Goal: Task Accomplishment & Management: Complete application form

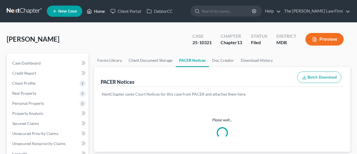
click at [96, 12] on link "Home" at bounding box center [96, 11] width 24 height 10
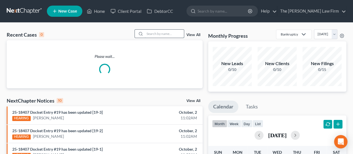
click at [159, 35] on input "search" at bounding box center [164, 34] width 39 height 8
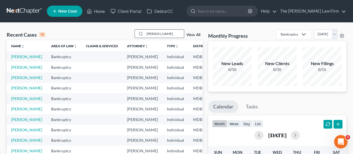
type input "[PERSON_NAME]"
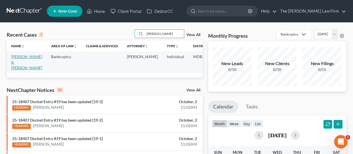
click at [17, 61] on link "[PERSON_NAME] & [PERSON_NAME]" at bounding box center [26, 62] width 31 height 16
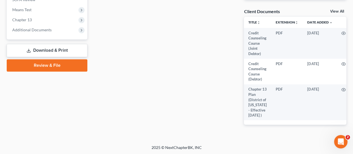
scroll to position [218, 0]
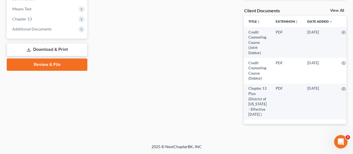
click at [49, 48] on link "Download & Print" at bounding box center [47, 49] width 81 height 13
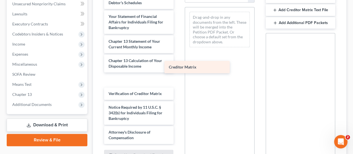
scroll to position [227, 0]
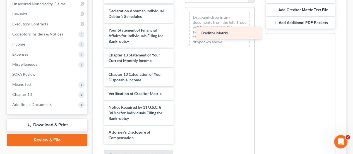
drag, startPoint x: 126, startPoint y: 82, endPoint x: 218, endPoint y: 35, distance: 103.0
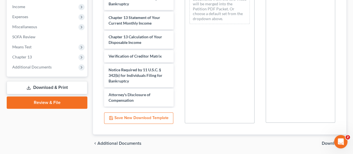
scroll to position [196, 0]
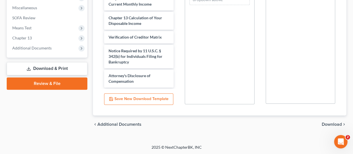
click at [329, 124] on span "Download" at bounding box center [331, 124] width 20 height 4
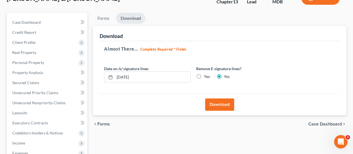
scroll to position [40, 0]
click at [221, 107] on button "Download" at bounding box center [219, 104] width 29 height 12
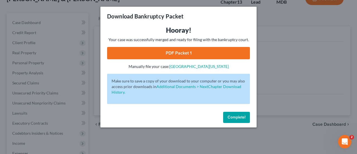
click at [190, 52] on link "PDF Packet 1" at bounding box center [178, 53] width 143 height 12
click at [236, 116] on span "Complete!" at bounding box center [237, 117] width 18 height 5
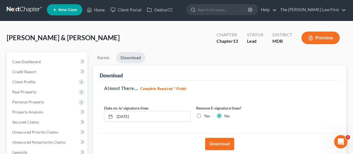
scroll to position [0, 0]
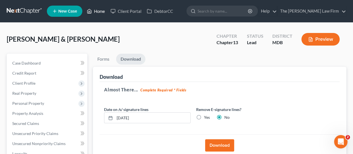
click at [100, 12] on link "Home" at bounding box center [96, 11] width 24 height 10
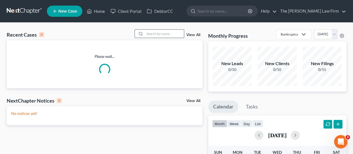
click at [153, 33] on input "search" at bounding box center [164, 34] width 39 height 8
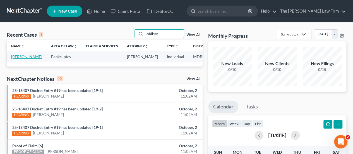
type input "addison"
click at [18, 55] on link "[PERSON_NAME]" at bounding box center [26, 56] width 31 height 5
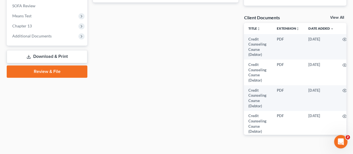
scroll to position [218, 0]
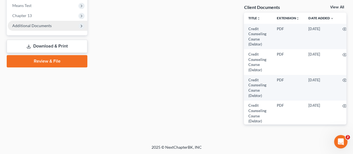
click at [38, 27] on span "Additional Documents" at bounding box center [31, 25] width 39 height 5
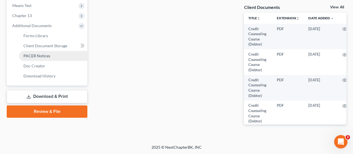
click at [32, 54] on span "PACER Notices" at bounding box center [36, 55] width 27 height 5
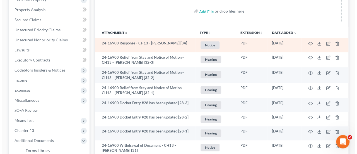
scroll to position [112, 0]
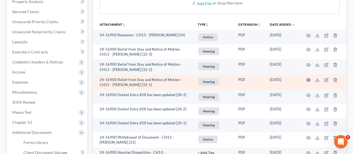
click at [307, 81] on icon "button" at bounding box center [308, 80] width 4 height 4
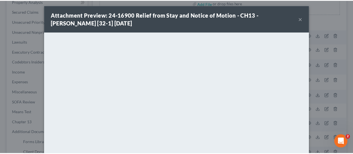
scroll to position [0, 0]
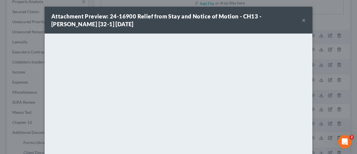
drag, startPoint x: 301, startPoint y: 19, endPoint x: 250, endPoint y: 29, distance: 52.6
click at [302, 19] on button "×" at bounding box center [304, 20] width 4 height 7
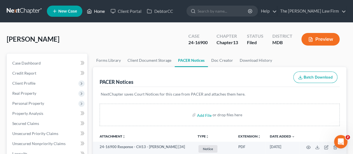
click at [98, 10] on link "Home" at bounding box center [96, 11] width 24 height 10
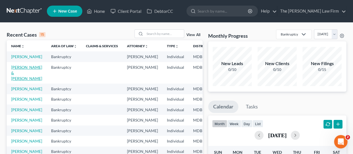
click at [17, 74] on link "[PERSON_NAME] & [PERSON_NAME]" at bounding box center [26, 73] width 31 height 16
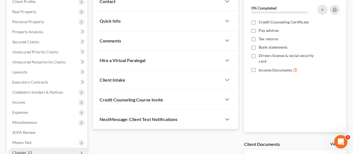
scroll to position [195, 0]
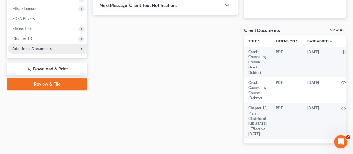
click at [28, 48] on span "Additional Documents" at bounding box center [31, 48] width 39 height 5
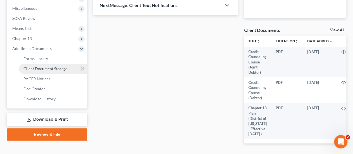
click at [37, 67] on span "Client Document Storage" at bounding box center [45, 68] width 44 height 5
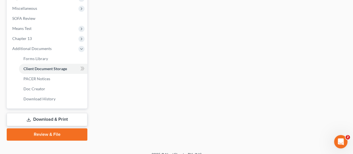
select select "14"
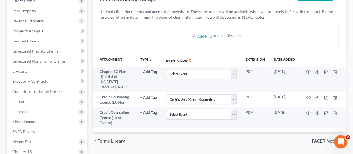
scroll to position [112, 0]
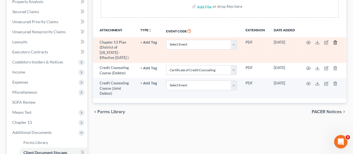
click at [334, 44] on icon "button" at bounding box center [334, 43] width 3 height 4
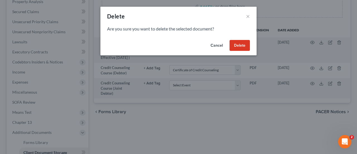
click at [244, 45] on button "Delete" at bounding box center [239, 45] width 20 height 11
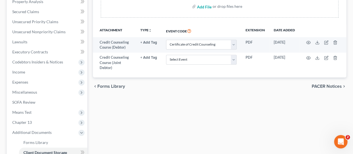
click at [209, 8] on input "file" at bounding box center [203, 6] width 13 height 10
type input "C:\fakepath\Original Plan.pdf"
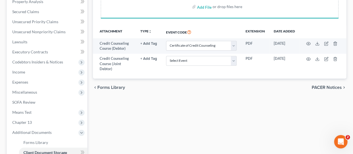
select select "14"
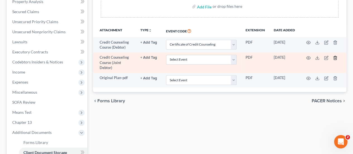
click at [334, 57] on icon "button" at bounding box center [335, 57] width 4 height 4
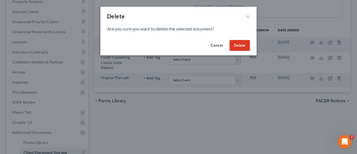
click at [234, 45] on button "Delete" at bounding box center [239, 45] width 20 height 11
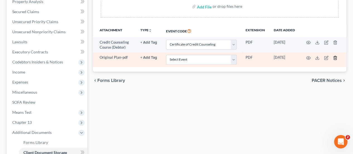
click at [335, 57] on line "button" at bounding box center [335, 57] width 0 height 1
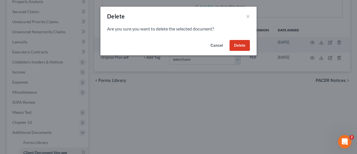
click at [241, 45] on button "Delete" at bounding box center [239, 45] width 20 height 11
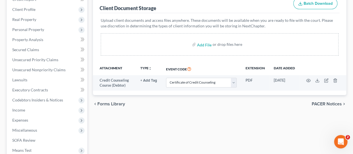
scroll to position [56, 0]
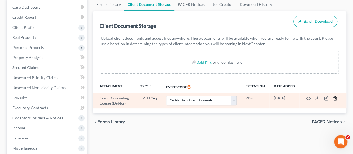
click at [335, 98] on line "button" at bounding box center [335, 98] width 0 height 1
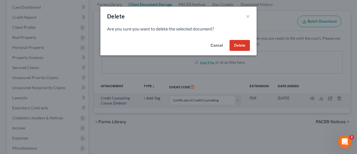
click at [244, 47] on button "Delete" at bounding box center [239, 45] width 20 height 11
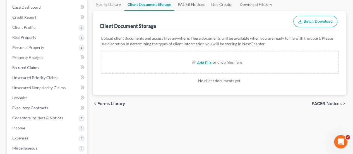
click at [205, 63] on input "file" at bounding box center [203, 62] width 13 height 10
type input "C:\fakepath\CCC - Both.pdf"
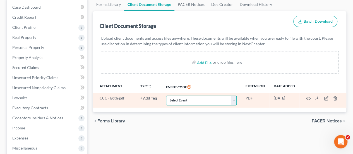
click at [194, 100] on select "Select Event Affidavit Affidavit of Adequate Protection and Lease Payments Affi…" at bounding box center [201, 100] width 71 height 10
select select "15"
click at [166, 95] on select "Select Event Affidavit Affidavit of Adequate Protection and Lease Payments Affi…" at bounding box center [201, 100] width 71 height 10
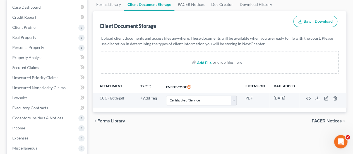
click at [206, 63] on input "file" at bounding box center [203, 62] width 13 height 10
type input "C:\fakepath\Original Plan.pdf"
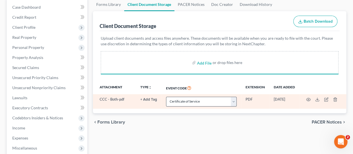
select select "15"
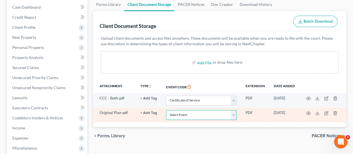
click at [196, 115] on select "Select Event Affidavit Affidavit of Adequate Protection and Lease Payments Affi…" at bounding box center [201, 115] width 71 height 10
select select "25"
click at [166, 110] on select "Select Event Affidavit Affidavit of Adequate Protection and Lease Payments Affi…" at bounding box center [201, 115] width 71 height 10
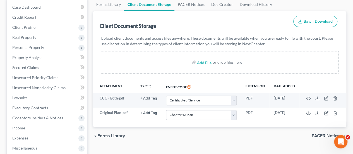
click at [158, 124] on div "Attachment TYPE unfold_more NONE Hearing Notice Proof of Claim Event Code Exten…" at bounding box center [219, 103] width 253 height 46
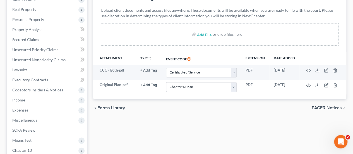
scroll to position [202, 0]
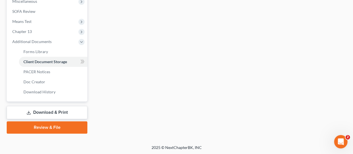
drag, startPoint x: 50, startPoint y: 125, endPoint x: 173, endPoint y: 111, distance: 123.5
click at [50, 125] on link "Review & File" at bounding box center [47, 127] width 81 height 12
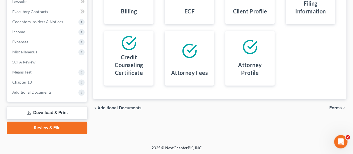
scroll to position [152, 0]
click at [342, 106] on icon "chevron_right" at bounding box center [344, 107] width 4 height 4
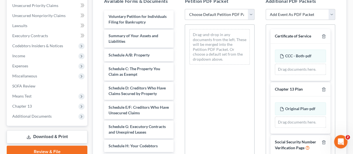
scroll to position [96, 0]
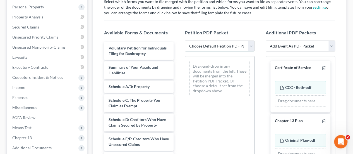
click at [205, 46] on select "Choose Default Petition PDF Packet Emergency Filing (Voluntary Petition and Cre…" at bounding box center [219, 45] width 69 height 11
select select "1"
click at [185, 40] on select "Choose Default Petition PDF Packet Emergency Filing (Voluntary Petition and Cre…" at bounding box center [219, 45] width 69 height 11
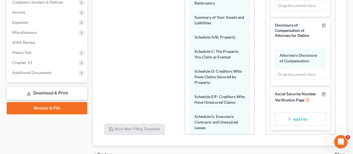
scroll to position [180, 0]
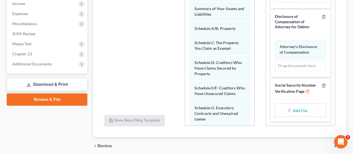
click at [292, 108] on input "file" at bounding box center [298, 110] width 13 height 10
type input "C:\fakepath\SSN Stmt.pdf"
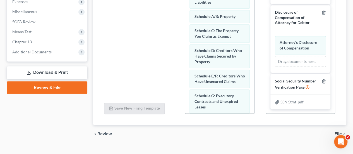
scroll to position [201, 0]
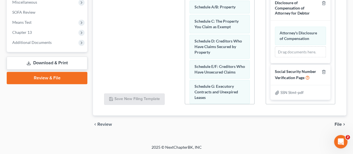
click at [335, 125] on span "File" at bounding box center [337, 124] width 7 height 4
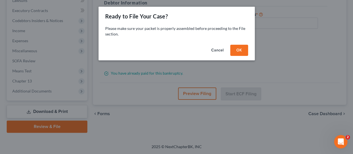
scroll to position [152, 0]
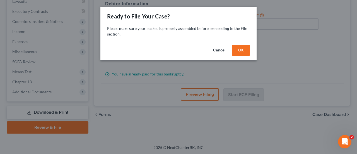
click at [237, 50] on button "OK" at bounding box center [241, 50] width 18 height 11
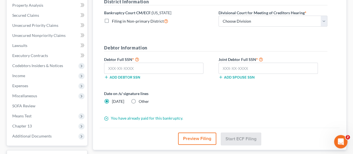
scroll to position [96, 0]
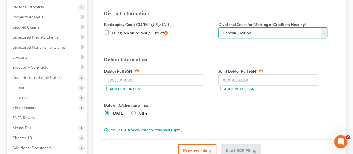
click at [241, 32] on select "Choose Division Baltimore Greenbelt" at bounding box center [272, 32] width 109 height 11
select select "1"
click at [218, 27] on select "Choose Division Baltimore Greenbelt" at bounding box center [272, 32] width 109 height 11
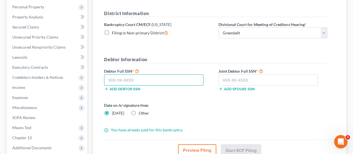
click at [142, 79] on input "text" at bounding box center [153, 79] width 99 height 11
type input "216-27-9335"
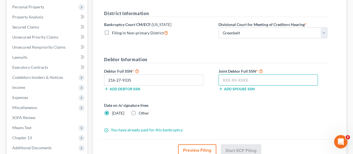
click at [224, 78] on input "text" at bounding box center [267, 79] width 99 height 11
click at [229, 79] on input "text" at bounding box center [267, 79] width 99 height 11
type input "218-11-2418"
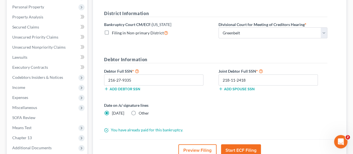
click at [254, 106] on div "Date on /s/ signature lines [DATE] Other" at bounding box center [215, 111] width 229 height 18
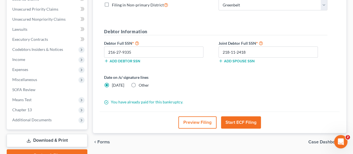
click at [239, 122] on button "Start ECF Filing" at bounding box center [241, 122] width 40 height 12
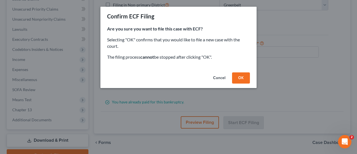
click at [241, 80] on button "OK" at bounding box center [241, 77] width 18 height 11
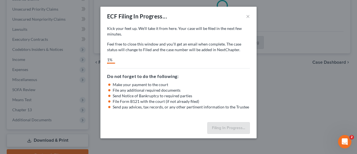
select select "1"
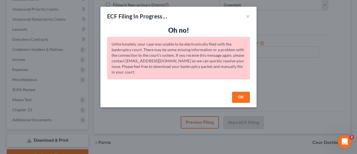
click at [237, 95] on button "OK" at bounding box center [241, 96] width 18 height 11
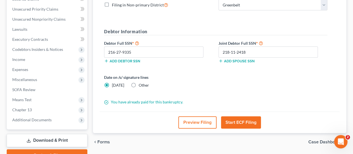
click at [238, 118] on button "Start ECF Filing" at bounding box center [241, 122] width 40 height 12
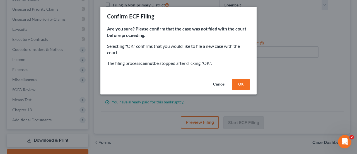
click at [246, 82] on button "OK" at bounding box center [241, 84] width 18 height 11
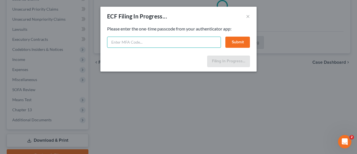
click at [128, 43] on input "text" at bounding box center [164, 42] width 114 height 11
type input "1"
type input "666521"
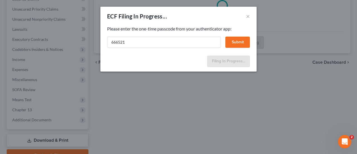
click at [226, 45] on button "Submit" at bounding box center [237, 42] width 25 height 11
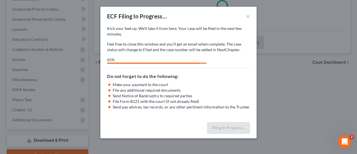
select select "1"
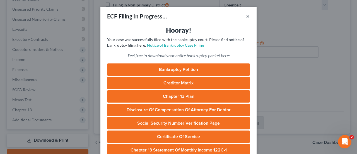
click at [246, 16] on button "×" at bounding box center [248, 16] width 4 height 7
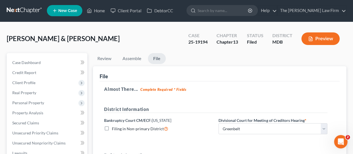
scroll to position [0, 0]
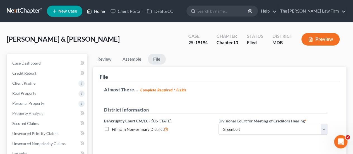
click at [95, 14] on link "Home" at bounding box center [96, 11] width 24 height 10
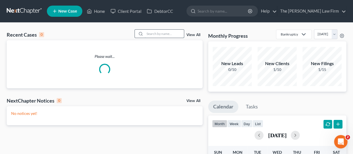
click at [167, 36] on input "search" at bounding box center [164, 34] width 39 height 8
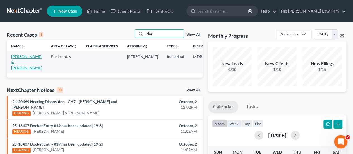
type input "gior"
click at [17, 58] on link "[PERSON_NAME] & [PERSON_NAME]" at bounding box center [26, 62] width 31 height 16
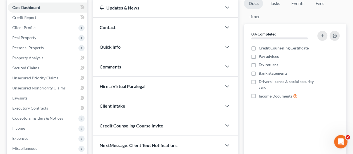
scroll to position [56, 0]
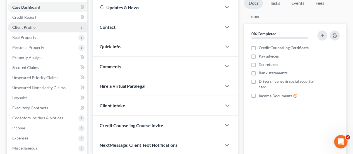
click at [27, 30] on span "Client Profile" at bounding box center [47, 27] width 79 height 10
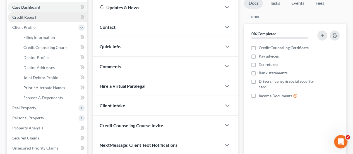
click at [29, 21] on link "Credit Report" at bounding box center [47, 17] width 79 height 10
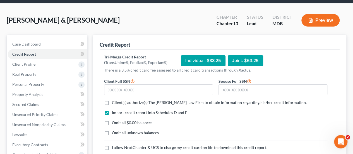
scroll to position [28, 0]
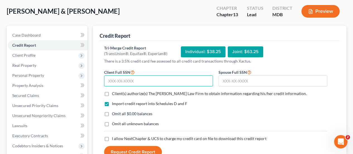
click at [125, 79] on input "text" at bounding box center [158, 80] width 109 height 11
type input "219-76-7583"
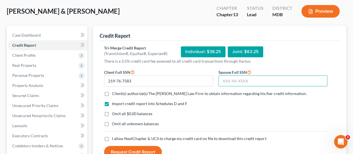
click at [227, 81] on input "text" at bounding box center [272, 80] width 109 height 11
click at [265, 82] on input "text" at bounding box center [272, 80] width 109 height 11
type input "220-90-9692"
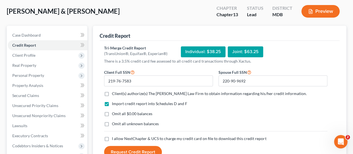
click at [224, 99] on form "Client Full SSN * 219-76-7583 Spouse Full SSN * 220-90-9692 Client(s) authorize…" at bounding box center [215, 114] width 229 height 90
click at [112, 92] on label "Client(s) authorize(s) The [PERSON_NAME] Law Firm to obtain information regardi…" at bounding box center [209, 94] width 194 height 6
click at [114, 92] on input "Client(s) authorize(s) The [PERSON_NAME] Law Firm to obtain information regardi…" at bounding box center [116, 93] width 4 height 4
checkbox input "true"
click at [112, 124] on label "Omit all unknown balances" at bounding box center [135, 124] width 47 height 6
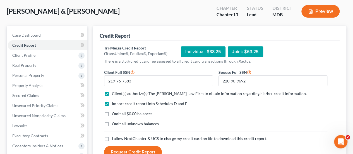
click at [114, 124] on input "Omit all unknown balances" at bounding box center [116, 123] width 4 height 4
checkbox input "true"
drag, startPoint x: 107, startPoint y: 137, endPoint x: 134, endPoint y: 129, distance: 28.6
click at [112, 138] on label "I allow NextChapter & UCS to charge my credit card on file to download this cre…" at bounding box center [189, 139] width 154 height 6
click at [114, 138] on input "I allow NextChapter & UCS to charge my credit card on file to download this cre…" at bounding box center [116, 138] width 4 height 4
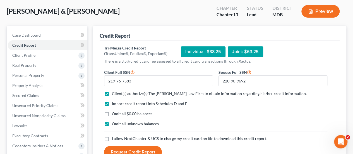
checkbox input "true"
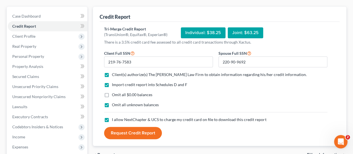
scroll to position [56, 0]
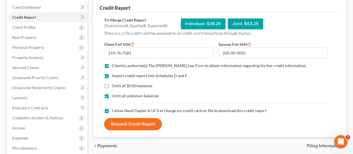
click at [136, 126] on button "Request Credit Report" at bounding box center [133, 124] width 58 height 12
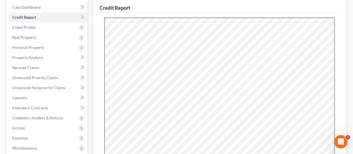
scroll to position [0, 0]
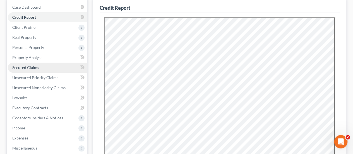
click at [28, 65] on span "Secured Claims" at bounding box center [25, 67] width 27 height 5
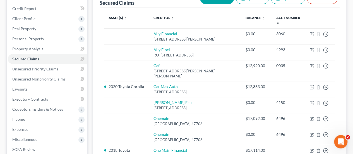
scroll to position [56, 0]
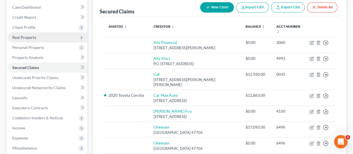
click at [20, 38] on span "Real Property" at bounding box center [24, 37] width 24 height 5
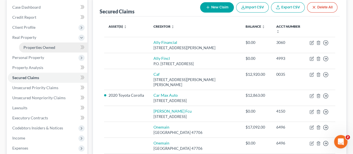
click at [31, 48] on span "Properties Owned" at bounding box center [39, 47] width 32 height 5
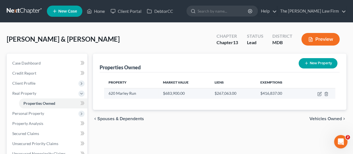
click at [316, 95] on td at bounding box center [318, 93] width 33 height 11
click at [318, 93] on icon "button" at bounding box center [319, 93] width 4 height 4
select select "21"
select select "4"
select select "2"
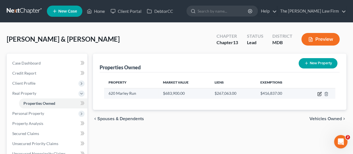
select select "0"
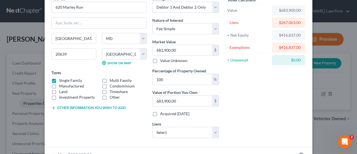
scroll to position [98, 0]
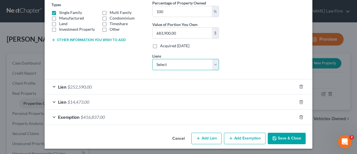
click at [165, 66] on select "Select Wfbna Hl - $275,033.00 Onemain - $17,092.00 United States Senate F - $13…" at bounding box center [185, 64] width 67 height 11
drag, startPoint x: 130, startPoint y: 64, endPoint x: 113, endPoint y: 70, distance: 17.6
click at [130, 64] on div "Address * 620 Marley Run [GEOGRAPHIC_DATA] [US_STATE][GEOGRAPHIC_DATA] [GEOGRAP…" at bounding box center [99, 1] width 101 height 146
click at [81, 88] on span "$252,590.00" at bounding box center [79, 86] width 24 height 5
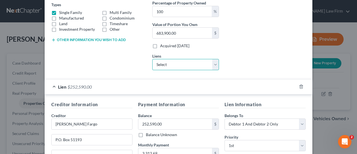
click at [165, 66] on select "Select Wfbna Hl - $275,033.00 Onemain - $17,092.00 United States Senate F - $13…" at bounding box center [185, 64] width 67 height 11
select select "0"
click at [152, 59] on select "Select Wfbna Hl - $275,033.00 Onemain - $17,092.00 United States Senate F - $13…" at bounding box center [185, 64] width 67 height 11
select select
select select "16"
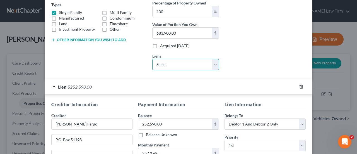
select select "2"
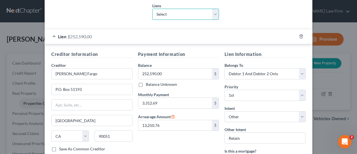
scroll to position [153, 0]
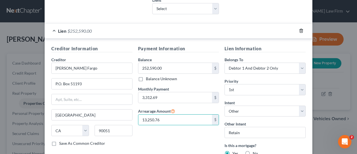
click at [299, 31] on icon "button" at bounding box center [301, 30] width 4 height 4
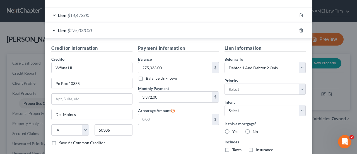
scroll to position [181, 0]
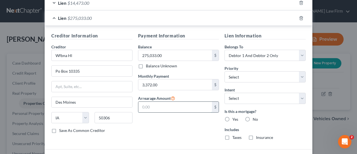
click at [154, 104] on input "text" at bounding box center [175, 106] width 74 height 11
paste input "13,250.76"
type input "13,250.76"
click at [238, 72] on select "Select 1st 2nd 3rd 4th 5th 6th 7th 8th 9th 10th 11th 12th 13th 14th 15th 16th 1…" at bounding box center [264, 76] width 81 height 11
select select "0"
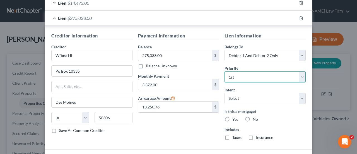
click at [224, 71] on select "Select 1st 2nd 3rd 4th 5th 6th 7th 8th 9th 10th 11th 12th 13th 14th 15th 16th 1…" at bounding box center [264, 76] width 81 height 11
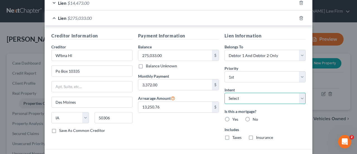
click at [251, 101] on select "Select Surrender Redeem Reaffirm Avoid Other" at bounding box center [264, 98] width 81 height 11
select select "4"
click at [224, 93] on select "Select Surrender Redeem Reaffirm Avoid Other" at bounding box center [264, 98] width 81 height 11
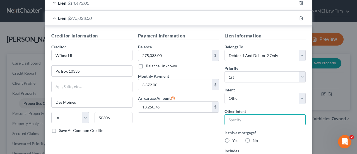
click at [235, 121] on input "text" at bounding box center [264, 119] width 81 height 11
type input "Retain"
click at [198, 127] on div "Payment Information Balance 275,033.00 $ Balance Unknown Balance Undetermined 2…" at bounding box center [178, 98] width 87 height 133
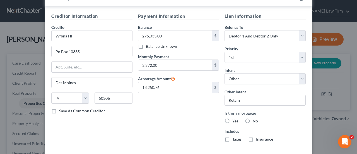
scroll to position [209, 0]
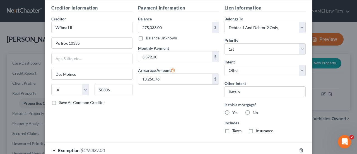
click at [232, 111] on label "Yes" at bounding box center [235, 113] width 6 height 6
click at [234, 111] on input "Yes" at bounding box center [236, 112] width 4 height 4
radio input "true"
click at [232, 130] on label "Taxes" at bounding box center [236, 131] width 9 height 6
click at [234, 130] on input "Taxes" at bounding box center [236, 130] width 4 height 4
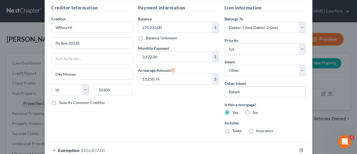
checkbox input "true"
click at [256, 128] on label "Insurance" at bounding box center [264, 131] width 17 height 6
click at [258, 128] on input "Insurance" at bounding box center [260, 130] width 4 height 4
checkbox input "true"
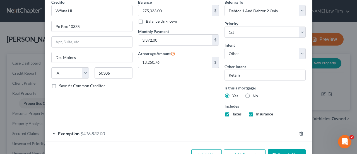
scroll to position [241, 0]
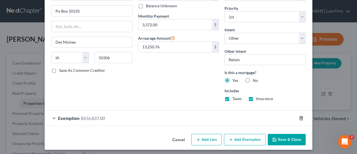
click at [301, 118] on line "button" at bounding box center [301, 118] width 0 height 1
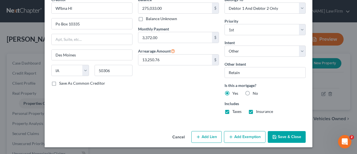
scroll to position [226, 0]
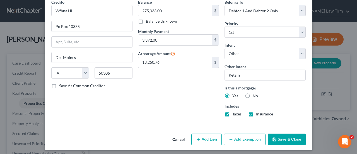
click at [284, 137] on button "Save & Close" at bounding box center [287, 139] width 38 height 12
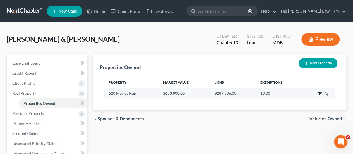
click at [320, 95] on icon "button" at bounding box center [319, 93] width 4 height 4
select select "21"
select select "4"
select select "2"
select select "0"
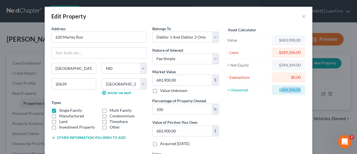
drag, startPoint x: 298, startPoint y: 89, endPoint x: 279, endPoint y: 90, distance: 18.7
click at [279, 90] on div "$394,394.00" at bounding box center [288, 90] width 24 height 6
copy div "394,394.00"
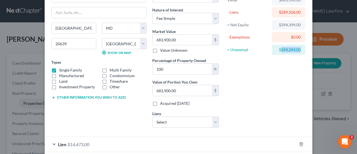
scroll to position [83, 0]
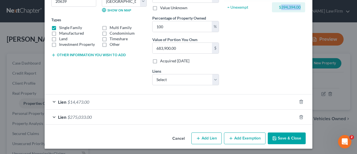
click at [234, 135] on button "Add Exemption" at bounding box center [245, 138] width 42 height 12
select select "2"
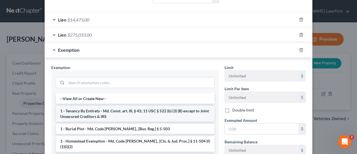
scroll to position [166, 0]
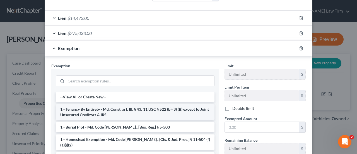
click at [93, 110] on li "1 - Tenancy By Entirety - Md. Const. art. III, § 43; 11 USC § 522 (b) (3) (B) e…" at bounding box center [135, 112] width 159 height 16
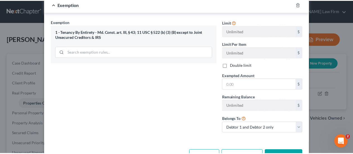
scroll to position [222, 0]
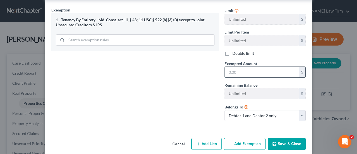
click at [237, 69] on input "text" at bounding box center [262, 72] width 74 height 11
paste input "394,394.00"
type input "394,394.00"
click at [282, 143] on button "Save & Close" at bounding box center [287, 144] width 38 height 12
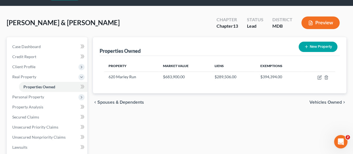
scroll to position [28, 0]
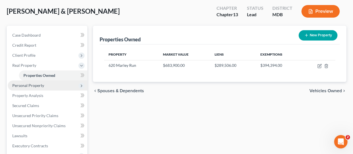
click at [35, 86] on span "Personal Property" at bounding box center [28, 85] width 32 height 5
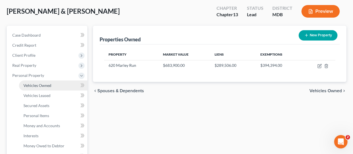
drag, startPoint x: 38, startPoint y: 86, endPoint x: 70, endPoint y: 86, distance: 32.1
click at [38, 86] on span "Vehicles Owned" at bounding box center [37, 85] width 28 height 5
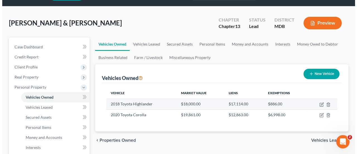
scroll to position [28, 0]
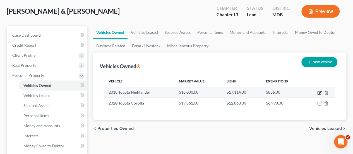
click at [320, 93] on icon "button" at bounding box center [319, 92] width 4 height 4
select select "0"
select select "8"
select select "2"
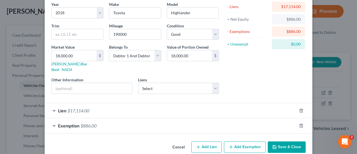
scroll to position [49, 0]
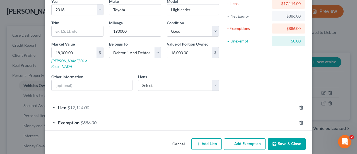
click at [93, 103] on div "Lien $17,114.00" at bounding box center [171, 107] width 252 height 15
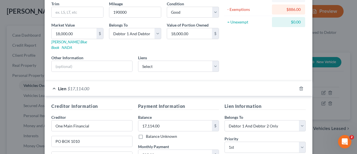
scroll to position [77, 0]
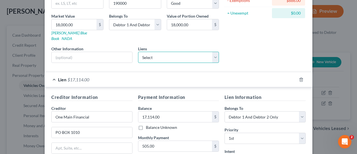
click at [154, 53] on select "Select [PERSON_NAME] Fargo - $252,590.00 Onemain - $17,092.00 United States Sen…" at bounding box center [178, 57] width 81 height 11
select select "1"
click at [138, 52] on select "Select [PERSON_NAME] Fargo - $252,590.00 Onemain - $17,092.00 United States Sen…" at bounding box center [178, 57] width 81 height 11
select select
select select "15"
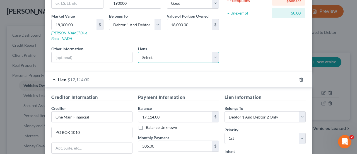
select select "0"
click at [299, 77] on icon "button" at bounding box center [301, 79] width 4 height 4
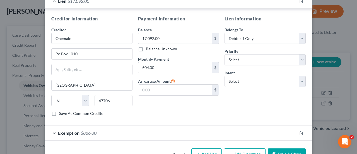
scroll to position [160, 0]
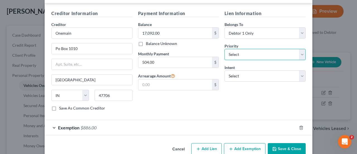
click at [236, 50] on select "Select 1st 2nd 3rd 4th 5th 6th 7th 8th 9th 10th 11th 12th 13th 14th 15th 16th 1…" at bounding box center [264, 54] width 81 height 11
select select "0"
click at [224, 49] on select "Select 1st 2nd 3rd 4th 5th 6th 7th 8th 9th 10th 11th 12th 13th 14th 15th 16th 1…" at bounding box center [264, 54] width 81 height 11
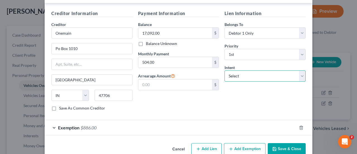
click at [240, 70] on select "Select Surrender Redeem Reaffirm Avoid Other" at bounding box center [264, 75] width 81 height 11
select select "2"
click at [224, 70] on select "Select Surrender Redeem Reaffirm Avoid Other" at bounding box center [264, 75] width 81 height 11
click at [282, 144] on button "Save & Close" at bounding box center [287, 149] width 38 height 12
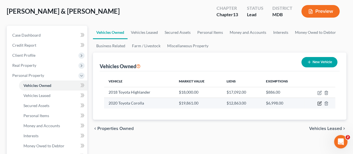
click at [319, 103] on icon "button" at bounding box center [319, 103] width 4 height 4
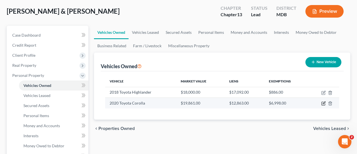
select select "0"
select select "6"
select select "0"
select select "2"
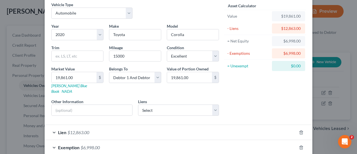
scroll to position [49, 0]
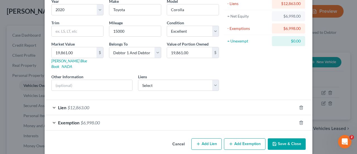
click at [61, 105] on span "Lien" at bounding box center [62, 107] width 8 height 5
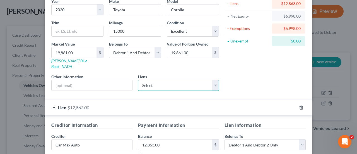
click at [153, 81] on select "Select [PERSON_NAME] Fargo - $252,590.00 One Main Financial - $17,114.00 United…" at bounding box center [178, 84] width 81 height 11
select select "3"
click at [138, 79] on select "Select [PERSON_NAME] Fargo - $252,590.00 One Main Financial - $17,114.00 United…" at bounding box center [178, 84] width 81 height 11
select select
select select "10"
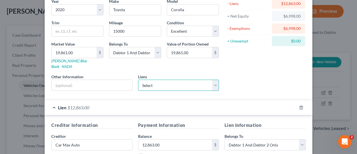
select select "2"
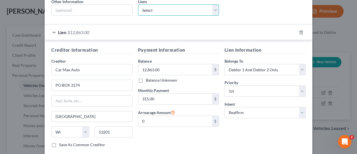
scroll to position [132, 0]
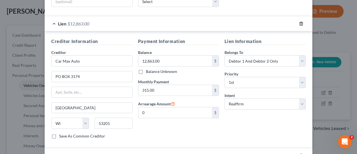
click at [300, 22] on icon "button" at bounding box center [301, 24] width 3 height 4
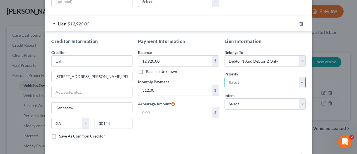
click at [248, 77] on select "Select 1st 2nd 3rd 4th 5th 6th 7th 8th 9th 10th 11th 12th 13th 14th 15th 16th 1…" at bounding box center [264, 82] width 81 height 11
select select "0"
click at [224, 77] on select "Select 1st 2nd 3rd 4th 5th 6th 7th 8th 9th 10th 11th 12th 13th 14th 15th 16th 1…" at bounding box center [264, 82] width 81 height 11
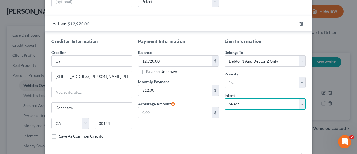
click at [262, 98] on select "Select Surrender Redeem Reaffirm Avoid Other" at bounding box center [264, 103] width 81 height 11
select select "2"
click at [224, 98] on select "Select Surrender Redeem Reaffirm Avoid Other" at bounding box center [264, 103] width 81 height 11
click at [192, 125] on div "Payment Information Balance 12,920.00 $ Balance Unknown Balance Undetermined 12…" at bounding box center [178, 90] width 87 height 105
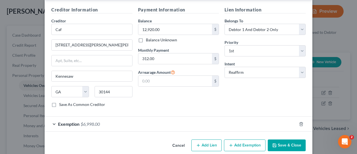
scroll to position [164, 0]
click at [91, 121] on span "$6,998.00" at bounding box center [90, 123] width 19 height 5
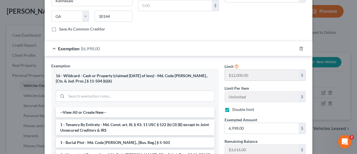
scroll to position [248, 0]
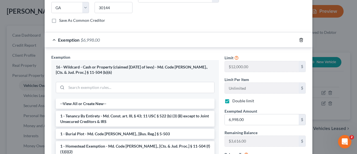
click at [299, 38] on icon "button" at bounding box center [301, 40] width 4 height 4
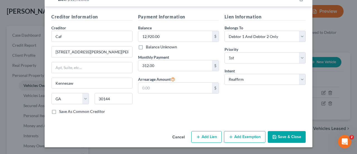
scroll to position [149, 0]
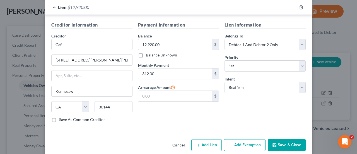
click at [276, 139] on button "Save & Close" at bounding box center [287, 145] width 38 height 12
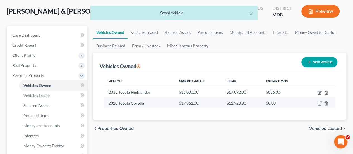
click at [320, 103] on icon "button" at bounding box center [319, 102] width 3 height 3
select select "0"
select select "6"
select select "0"
select select "2"
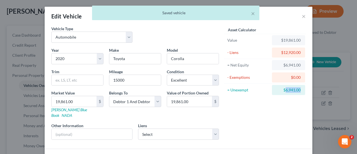
drag, startPoint x: 297, startPoint y: 90, endPoint x: 282, endPoint y: 88, distance: 15.2
click at [282, 88] on div "$6,941.00" at bounding box center [288, 90] width 24 height 6
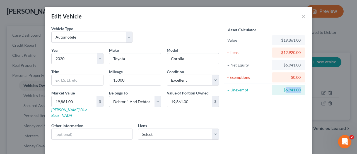
copy div "6,941.00"
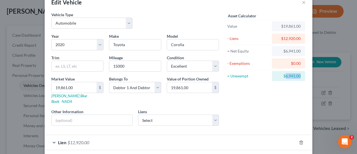
scroll to position [34, 0]
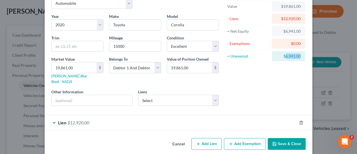
click at [240, 138] on button "Add Exemption" at bounding box center [245, 144] width 42 height 12
select select "2"
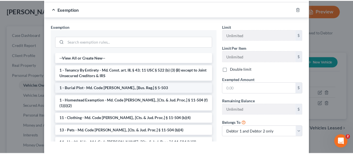
scroll to position [173, 0]
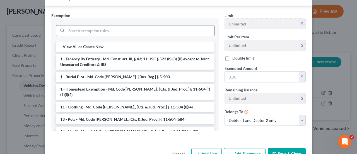
click at [101, 25] on input "search" at bounding box center [140, 30] width 148 height 11
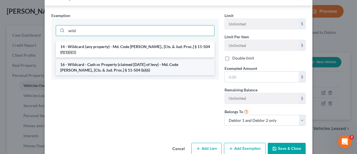
type input "wild"
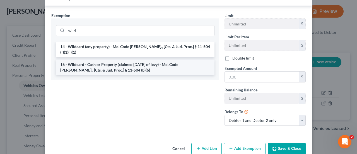
click at [100, 59] on li "16 - Wildcard - Cash or Property (claimed [DATE] of levy) - Md. Code [PERSON_NA…" at bounding box center [135, 67] width 159 height 16
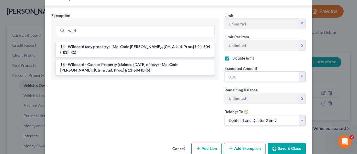
checkbox input "true"
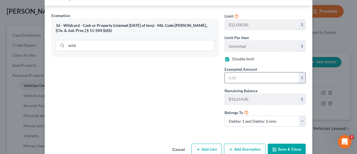
click at [236, 72] on input "text" at bounding box center [262, 77] width 74 height 11
paste input "6,941.00"
type input "6,941.00"
click at [278, 143] on button "Save & Close" at bounding box center [287, 149] width 38 height 12
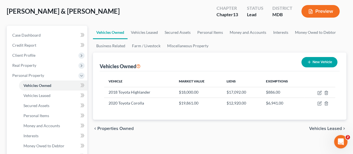
scroll to position [56, 0]
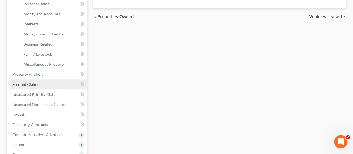
click at [25, 84] on span "Secured Claims" at bounding box center [25, 84] width 27 height 5
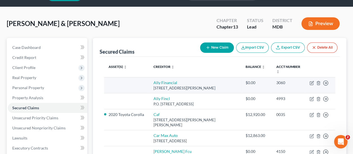
scroll to position [28, 0]
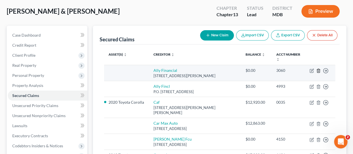
click at [317, 71] on icon "button" at bounding box center [318, 70] width 4 height 4
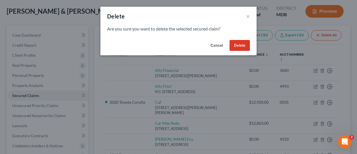
click at [240, 46] on button "Delete" at bounding box center [239, 45] width 20 height 11
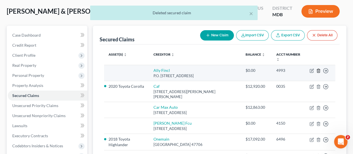
click at [318, 69] on icon "button" at bounding box center [318, 70] width 4 height 4
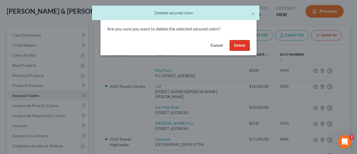
click at [245, 46] on button "Delete" at bounding box center [239, 45] width 20 height 11
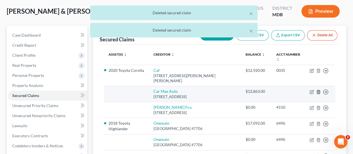
click at [319, 91] on icon "button" at bounding box center [318, 92] width 3 height 4
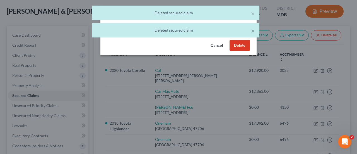
click at [245, 45] on button "Delete" at bounding box center [239, 45] width 20 height 11
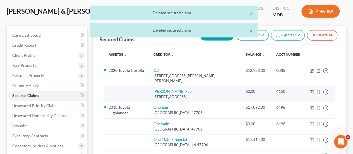
click at [318, 91] on icon "button" at bounding box center [318, 92] width 4 height 4
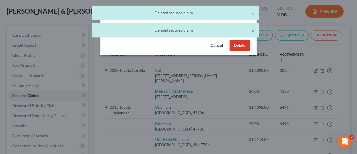
click at [245, 48] on button "Delete" at bounding box center [239, 45] width 20 height 11
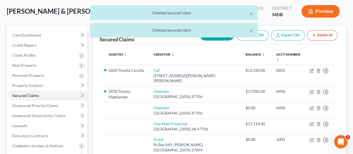
scroll to position [56, 0]
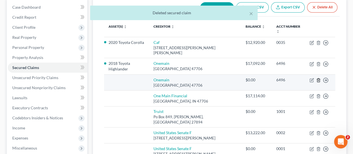
click at [319, 78] on icon "button" at bounding box center [318, 80] width 3 height 4
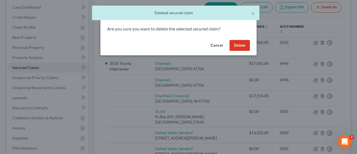
click at [244, 47] on button "Delete" at bounding box center [239, 45] width 20 height 11
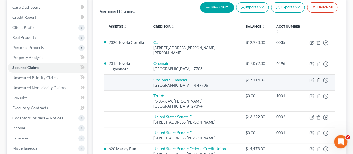
click at [319, 79] on icon "button" at bounding box center [318, 80] width 4 height 4
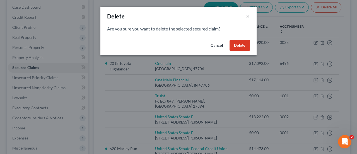
click at [244, 46] on button "Delete" at bounding box center [239, 45] width 20 height 11
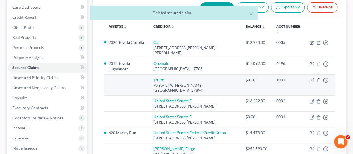
click at [318, 79] on icon "button" at bounding box center [318, 80] width 4 height 4
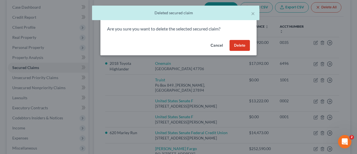
click at [241, 42] on button "Delete" at bounding box center [239, 45] width 20 height 11
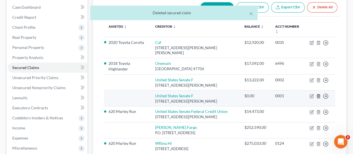
click at [318, 96] on line "button" at bounding box center [318, 96] width 0 height 1
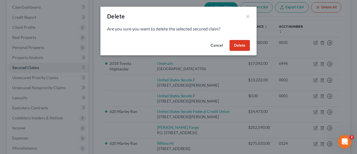
click at [235, 47] on button "Delete" at bounding box center [239, 45] width 20 height 11
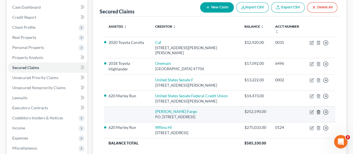
click at [318, 112] on line "button" at bounding box center [318, 112] width 0 height 1
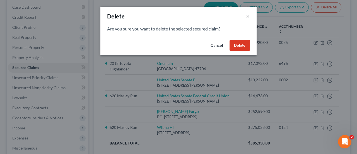
click at [239, 48] on button "Delete" at bounding box center [239, 45] width 20 height 11
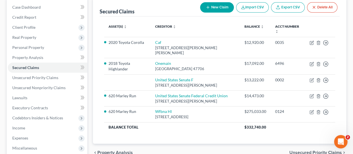
scroll to position [28, 0]
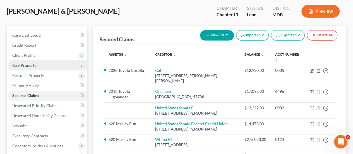
click at [33, 64] on span "Real Property" at bounding box center [24, 65] width 24 height 5
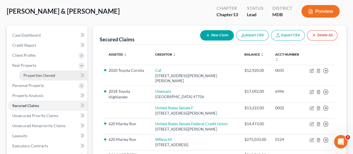
click at [38, 76] on span "Properties Owned" at bounding box center [39, 75] width 32 height 5
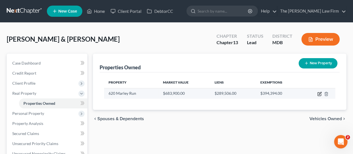
click at [319, 93] on icon "button" at bounding box center [319, 93] width 4 height 4
select select "21"
select select "4"
select select "2"
select select "0"
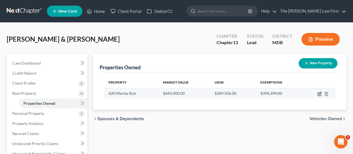
select select "48"
select select "2"
select select "0"
select select "4"
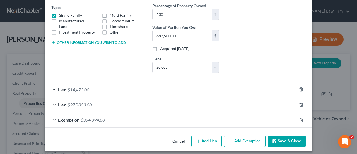
scroll to position [98, 0]
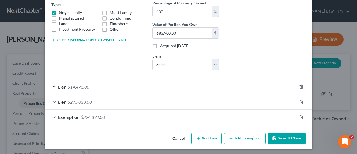
click at [73, 85] on span "$14,473.00" at bounding box center [78, 86] width 22 height 5
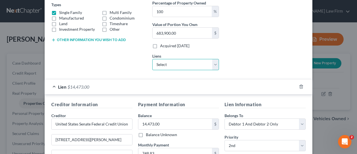
click at [159, 63] on select "Select United States Senate F - $13,222.00" at bounding box center [185, 64] width 67 height 11
select select "48"
select select "2"
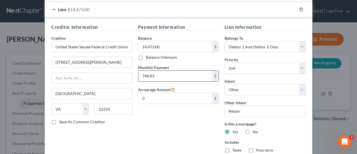
scroll to position [125, 0]
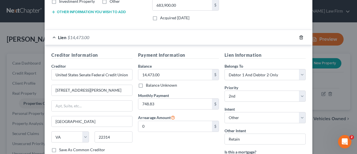
click at [300, 38] on icon "button" at bounding box center [301, 37] width 4 height 4
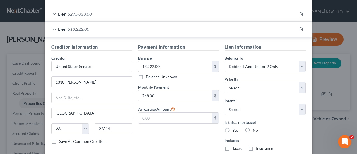
scroll to position [181, 0]
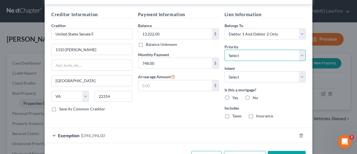
click at [239, 56] on select "Select 1st 2nd 3rd 4th 5th 6th 7th 8th 9th 10th 11th 12th 13th 14th 15th 16th 1…" at bounding box center [264, 55] width 81 height 11
select select "1"
click at [224, 50] on select "Select 1st 2nd 3rd 4th 5th 6th 7th 8th 9th 10th 11th 12th 13th 14th 15th 16th 1…" at bounding box center [264, 55] width 81 height 11
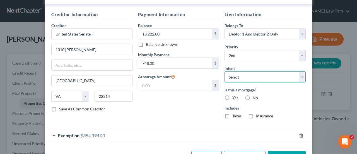
click at [238, 79] on select "Select Surrender Redeem Reaffirm Avoid Other" at bounding box center [264, 76] width 81 height 11
select select "4"
click at [224, 71] on select "Select Surrender Redeem Reaffirm Avoid Other" at bounding box center [264, 76] width 81 height 11
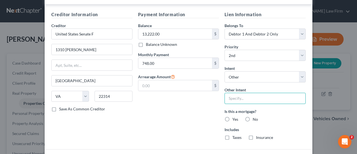
drag, startPoint x: 237, startPoint y: 96, endPoint x: 244, endPoint y: 105, distance: 11.8
click at [237, 96] on input "text" at bounding box center [264, 98] width 81 height 11
type input "Retain"
click at [232, 117] on label "Yes" at bounding box center [235, 119] width 6 height 6
click at [234, 117] on input "Yes" at bounding box center [236, 118] width 4 height 4
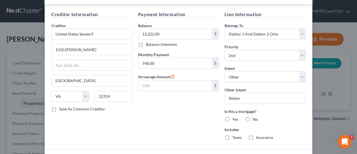
radio input "true"
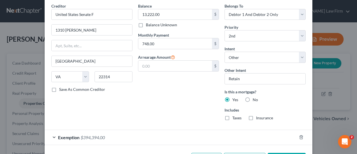
scroll to position [220, 0]
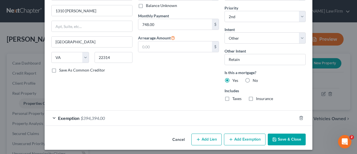
click at [281, 136] on button "Save & Close" at bounding box center [287, 139] width 38 height 12
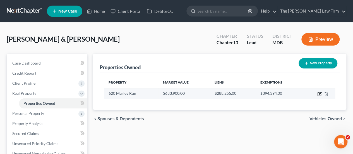
click at [319, 95] on icon "button" at bounding box center [318, 93] width 3 height 3
select select "21"
select select "4"
select select "2"
select select "0"
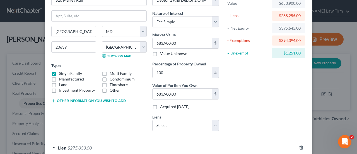
scroll to position [98, 0]
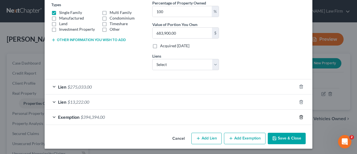
click at [301, 117] on line "button" at bounding box center [301, 117] width 0 height 1
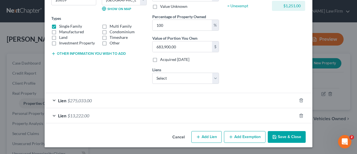
scroll to position [83, 0]
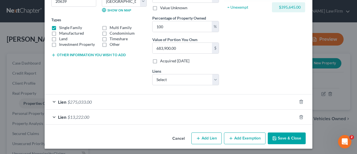
click at [284, 136] on button "Save & Close" at bounding box center [287, 138] width 38 height 12
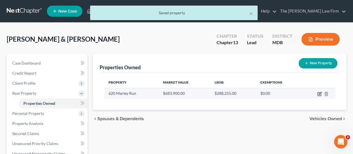
click at [318, 95] on icon "button" at bounding box center [319, 93] width 4 height 4
select select "21"
select select "4"
select select "2"
select select "0"
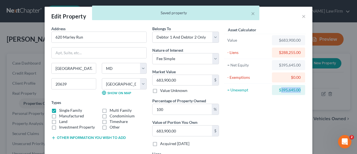
drag, startPoint x: 298, startPoint y: 88, endPoint x: 279, endPoint y: 92, distance: 19.3
click at [279, 92] on div "$395,645.00" at bounding box center [288, 90] width 24 height 6
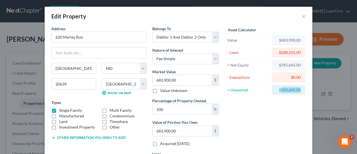
copy div "395,645.00"
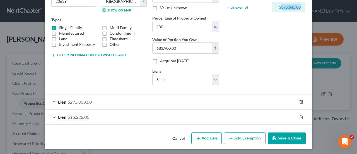
click at [243, 139] on button "Add Exemption" at bounding box center [245, 138] width 42 height 12
select select "2"
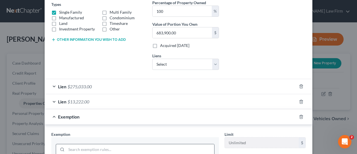
scroll to position [166, 0]
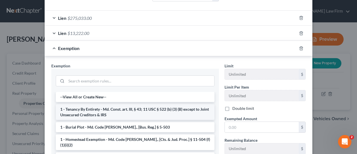
click at [108, 113] on li "1 - Tenancy By Entirety - Md. Const. art. III, § 43; 11 USC § 522 (b) (3) (B) e…" at bounding box center [135, 112] width 159 height 16
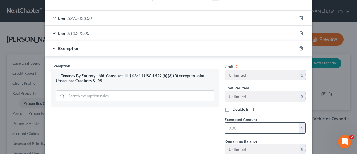
click at [240, 127] on input "text" at bounding box center [262, 127] width 74 height 11
paste input "395,645.00"
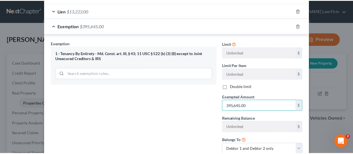
scroll to position [222, 0]
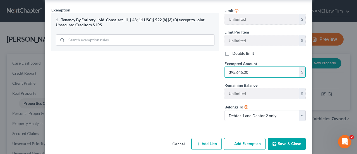
type input "395,645.00"
click at [278, 139] on button "Save & Close" at bounding box center [287, 144] width 38 height 12
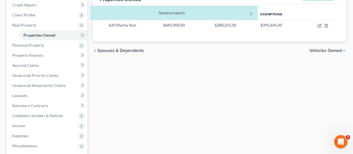
scroll to position [56, 0]
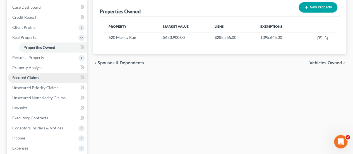
click at [35, 78] on span "Secured Claims" at bounding box center [25, 77] width 27 height 5
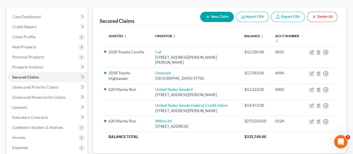
scroll to position [56, 0]
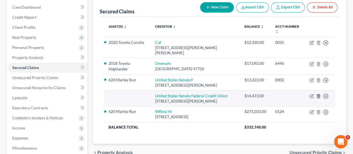
click at [318, 96] on line "button" at bounding box center [318, 96] width 0 height 1
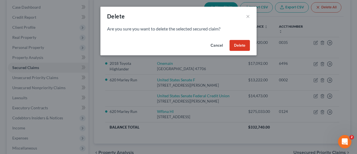
click at [241, 43] on button "Delete" at bounding box center [239, 45] width 20 height 11
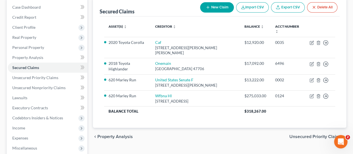
click at [96, 79] on div "Secured Claims New Claim Import CSV Export CSV Delete All Asset(s) expand_more …" at bounding box center [219, 63] width 253 height 130
click at [41, 89] on span "Unsecured Nonpriority Claims" at bounding box center [38, 87] width 53 height 5
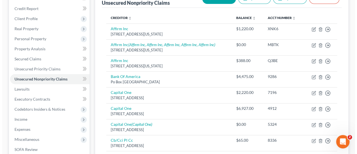
scroll to position [56, 0]
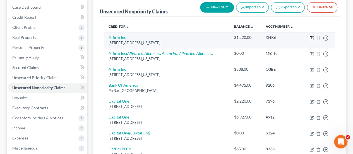
click at [311, 37] on icon "button" at bounding box center [311, 38] width 4 height 4
select select "4"
select select "0"
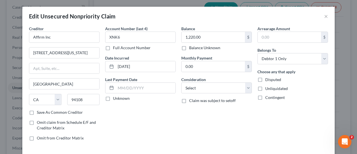
click at [202, 93] on div "Balance 1,220.00 $ Balance Unknown Balance Undetermined 1,220.00 $ Balance Unkn…" at bounding box center [216, 85] width 76 height 119
click at [201, 90] on select "Select Cable / Satellite Services Collection Agency Credit Card Debt Debt Couns…" at bounding box center [216, 87] width 71 height 11
select select "10"
click at [181, 82] on select "Select Cable / Satellite Services Collection Agency Credit Card Debt Debt Couns…" at bounding box center [216, 87] width 71 height 11
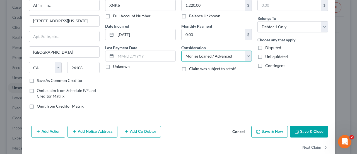
scroll to position [41, 0]
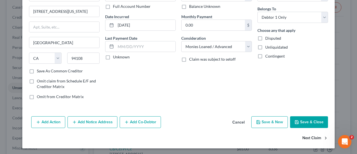
click at [316, 138] on button "Next Claim" at bounding box center [315, 138] width 26 height 12
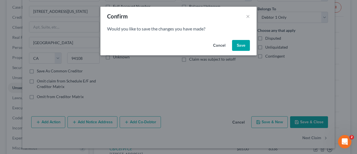
click at [245, 46] on button "Save" at bounding box center [241, 45] width 18 height 11
select select "4"
select select "0"
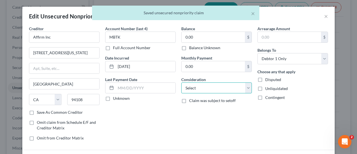
click at [194, 90] on select "Select Cable / Satellite Services Collection Agency Credit Card Debt Debt Couns…" at bounding box center [216, 87] width 71 height 11
select select "10"
click at [181, 82] on select "Select Cable / Satellite Services Collection Agency Credit Card Debt Debt Couns…" at bounding box center [216, 87] width 71 height 11
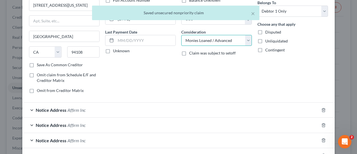
scroll to position [117, 0]
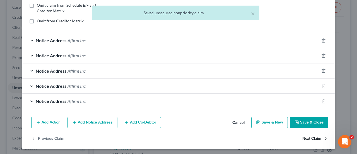
click at [307, 137] on button "Next Claim" at bounding box center [315, 138] width 26 height 12
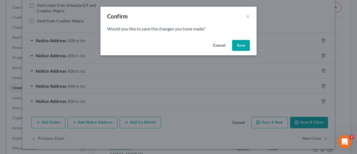
click at [243, 43] on button "Save" at bounding box center [241, 45] width 18 height 11
select select "4"
select select "0"
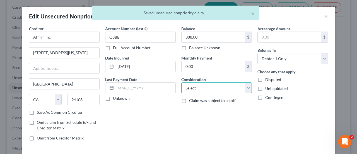
click at [204, 91] on select "Select Cable / Satellite Services Collection Agency Credit Card Debt Debt Couns…" at bounding box center [216, 87] width 71 height 11
click at [215, 130] on div "Balance 388.00 $ Balance Unknown Balance Undetermined 388.00 $ Balance Unknown …" at bounding box center [216, 85] width 76 height 119
click at [209, 85] on select "Select Cable / Satellite Services Collection Agency Credit Card Debt Debt Couns…" at bounding box center [216, 87] width 71 height 11
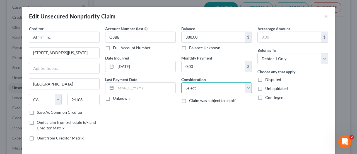
select select "10"
click at [181, 82] on select "Select Cable / Satellite Services Collection Agency Credit Card Debt Debt Couns…" at bounding box center [216, 87] width 71 height 11
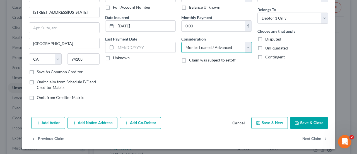
scroll to position [41, 0]
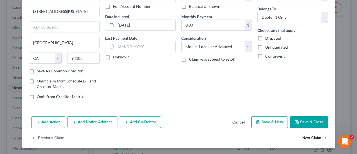
click at [313, 135] on button "Next Claim" at bounding box center [315, 138] width 26 height 12
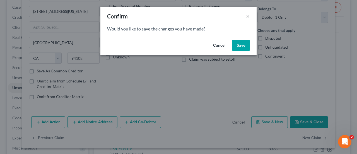
click at [242, 45] on button "Save" at bounding box center [241, 45] width 18 height 11
select select "45"
select select "2"
select select "1"
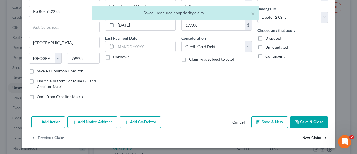
click at [307, 138] on button "Next Claim" at bounding box center [315, 138] width 26 height 12
select select "46"
select select "2"
select select "0"
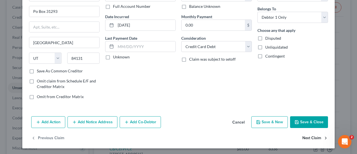
click at [306, 137] on button "Next Claim" at bounding box center [315, 138] width 26 height 12
select select "46"
select select "2"
select select "1"
click at [312, 136] on button "Next Claim" at bounding box center [315, 138] width 26 height 12
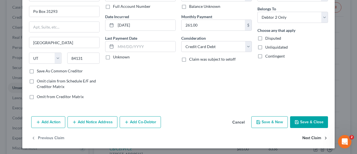
select select "46"
select select "2"
select select "0"
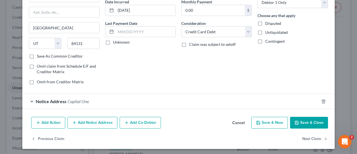
scroll to position [57, 0]
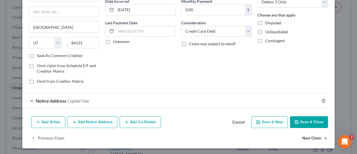
click at [304, 138] on button "Next Claim" at bounding box center [315, 138] width 26 height 12
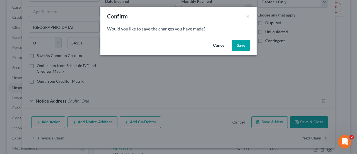
click at [244, 45] on button "Save" at bounding box center [241, 45] width 18 height 11
select select "38"
select select "2"
select select "0"
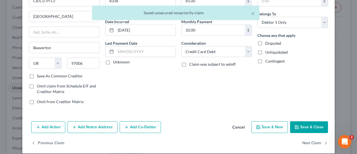
scroll to position [41, 0]
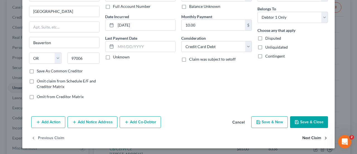
click at [302, 135] on button "Next Claim" at bounding box center [315, 138] width 26 height 12
select select "14"
select select "2"
select select "1"
click at [308, 136] on button "Next Claim" at bounding box center [315, 138] width 26 height 12
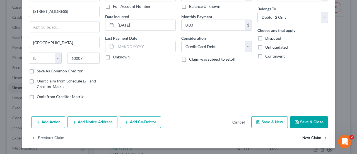
select select "43"
select select "2"
select select "1"
click at [309, 136] on button "Next Claim" at bounding box center [315, 138] width 26 height 12
select select "43"
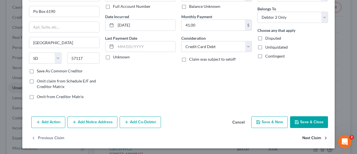
select select "2"
select select "0"
click at [311, 138] on button "Next Claim" at bounding box center [315, 138] width 26 height 12
select select "31"
select select "10"
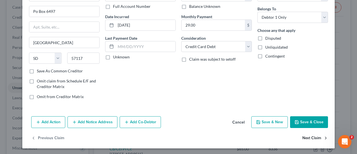
select select "0"
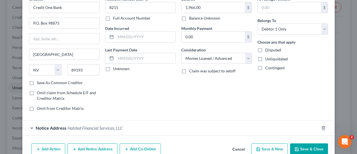
scroll to position [57, 0]
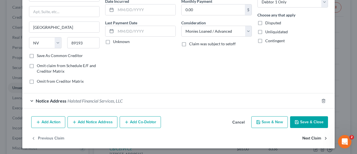
click at [304, 138] on button "Next Claim" at bounding box center [315, 138] width 26 height 12
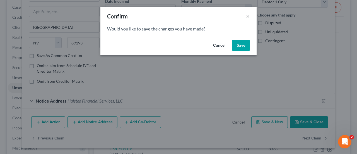
click at [241, 45] on button "Save" at bounding box center [241, 45] width 18 height 11
select select "31"
select select "2"
select select "0"
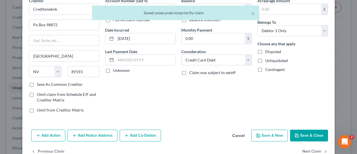
scroll to position [41, 0]
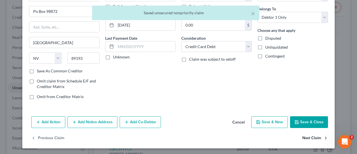
click at [308, 137] on button "Next Claim" at bounding box center [315, 138] width 26 height 12
select select "30"
select select "17"
select select "1"
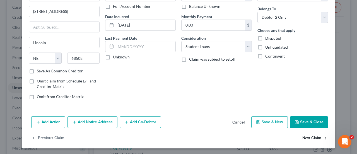
click at [313, 136] on button "Next Claim" at bounding box center [315, 138] width 26 height 12
select select "43"
select select "2"
select select "0"
click at [305, 135] on button "Next Claim" at bounding box center [315, 138] width 26 height 12
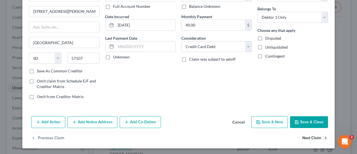
select select "24"
select select "0"
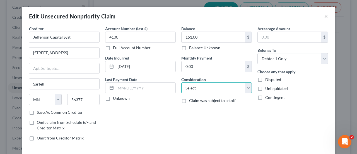
click at [205, 91] on select "Select Cable / Satellite Services Collection Agency Credit Card Debt Debt Couns…" at bounding box center [216, 87] width 71 height 11
select select "1"
click at [181, 82] on select "Select Cable / Satellite Services Collection Agency Credit Card Debt Debt Couns…" at bounding box center [216, 87] width 71 height 11
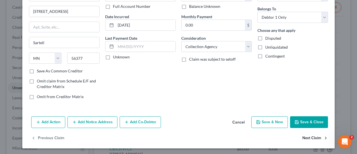
click at [305, 137] on button "Next Claim" at bounding box center [315, 138] width 26 height 12
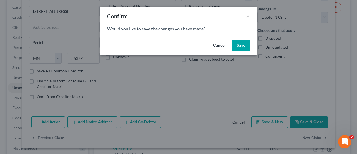
click at [237, 45] on button "Save" at bounding box center [241, 45] width 18 height 11
select select "7"
select select "2"
select select "1"
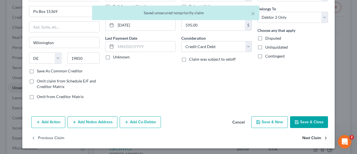
click at [310, 139] on button "Next Claim" at bounding box center [315, 138] width 26 height 12
select select "4"
select select "10"
select select "0"
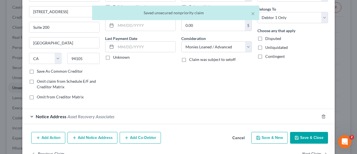
scroll to position [57, 0]
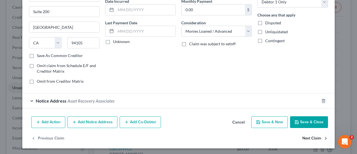
click at [313, 137] on button "Next Claim" at bounding box center [315, 138] width 26 height 12
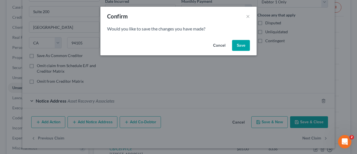
click at [244, 46] on button "Save" at bounding box center [241, 45] width 18 height 11
select select "4"
select select "0"
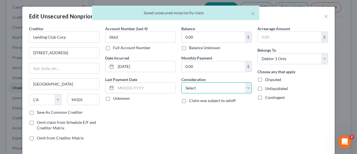
click at [222, 88] on select "Select Cable / Satellite Services Collection Agency Credit Card Debt Debt Couns…" at bounding box center [216, 87] width 71 height 11
select select "10"
click at [181, 82] on select "Select Cable / Satellite Services Collection Agency Credit Card Debt Debt Couns…" at bounding box center [216, 87] width 71 height 11
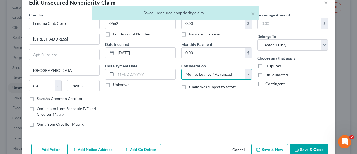
scroll to position [41, 0]
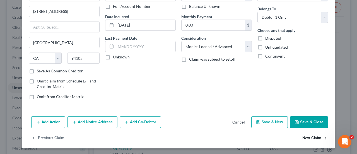
click at [307, 136] on button "Next Claim" at bounding box center [315, 138] width 26 height 12
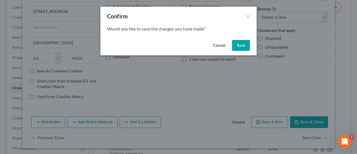
click at [245, 46] on button "Save" at bounding box center [241, 45] width 18 height 11
select select "42"
select select "0"
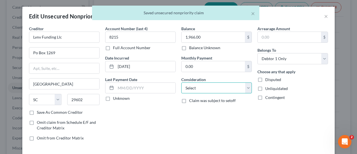
click at [217, 90] on select "Select Cable / Satellite Services Collection Agency Credit Card Debt Debt Couns…" at bounding box center [216, 87] width 71 height 11
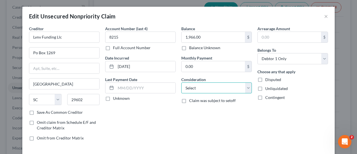
select select "1"
click at [181, 82] on select "Select Cable / Satellite Services Collection Agency Credit Card Debt Debt Couns…" at bounding box center [216, 87] width 71 height 11
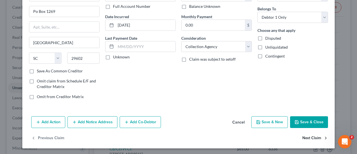
click at [315, 139] on button "Next Claim" at bounding box center [315, 138] width 26 height 12
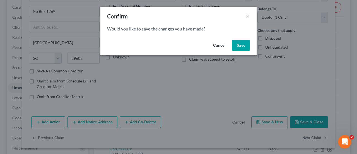
click at [241, 43] on button "Save" at bounding box center [241, 45] width 18 height 11
select select "26"
select select "17"
select select "1"
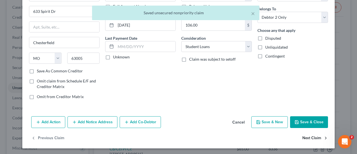
click at [307, 137] on button "Next Claim" at bounding box center [315, 138] width 26 height 12
select select "26"
select select "17"
select select "1"
click at [304, 135] on button "Next Claim" at bounding box center [315, 138] width 26 height 12
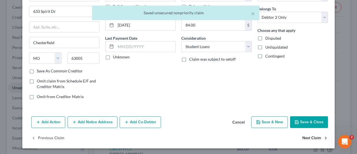
select select "7"
select select "17"
select select "1"
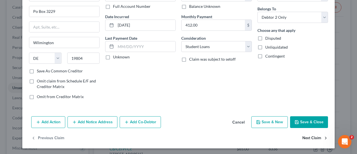
click at [315, 134] on button "Next Claim" at bounding box center [315, 138] width 26 height 12
select select "43"
select select "2"
select select "0"
click at [308, 135] on button "Next Claim" at bounding box center [315, 138] width 26 height 12
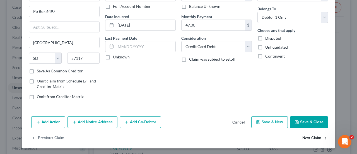
select select "39"
select select "2"
select select "0"
click at [306, 138] on button "Next Claim" at bounding box center [315, 138] width 26 height 12
select select "39"
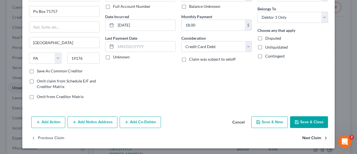
select select "2"
select select "1"
click at [307, 135] on button "Next Claim" at bounding box center [315, 138] width 26 height 12
select select "39"
select select "2"
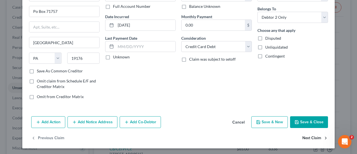
select select "0"
click at [313, 139] on button "Next Claim" at bounding box center [315, 138] width 26 height 12
select select "39"
select select "2"
select select "1"
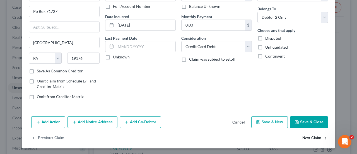
click at [306, 135] on button "Next Claim" at bounding box center [315, 138] width 26 height 12
select select "39"
select select "2"
select select "1"
click at [316, 136] on button "Next Claim" at bounding box center [315, 138] width 26 height 12
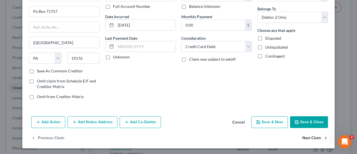
select select "39"
select select "2"
select select "0"
click at [301, 122] on button "Save & Close" at bounding box center [309, 122] width 38 height 12
type input "0"
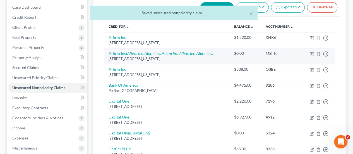
click at [317, 55] on icon "button" at bounding box center [318, 54] width 3 height 4
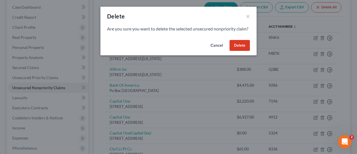
click at [214, 51] on button "Cancel" at bounding box center [216, 45] width 21 height 11
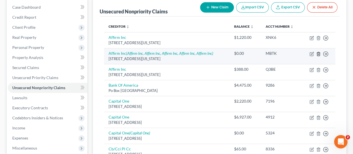
click at [317, 54] on icon "button" at bounding box center [318, 54] width 3 height 4
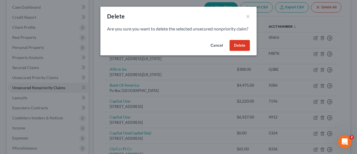
click at [243, 51] on button "Delete" at bounding box center [239, 45] width 20 height 11
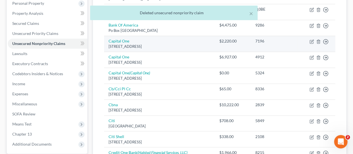
scroll to position [112, 0]
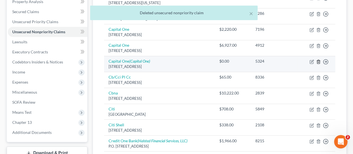
click at [318, 61] on line "button" at bounding box center [318, 61] width 0 height 1
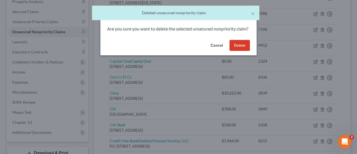
click at [242, 51] on button "Delete" at bounding box center [239, 45] width 20 height 11
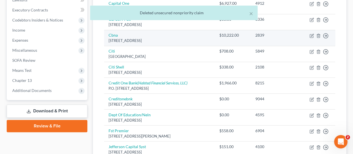
scroll to position [167, 0]
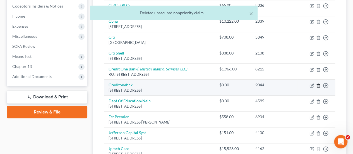
click at [318, 85] on icon "button" at bounding box center [318, 85] width 4 height 4
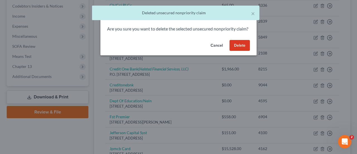
click at [242, 51] on button "Delete" at bounding box center [239, 45] width 20 height 11
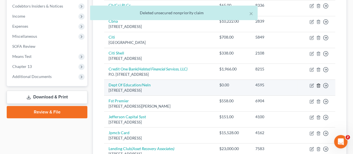
click at [319, 83] on icon "button" at bounding box center [318, 85] width 3 height 4
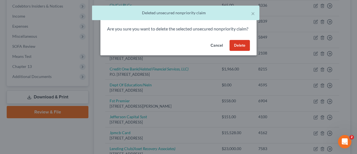
click at [242, 51] on button "Delete" at bounding box center [239, 45] width 20 height 11
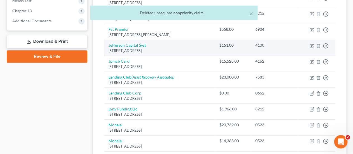
scroll to position [223, 0]
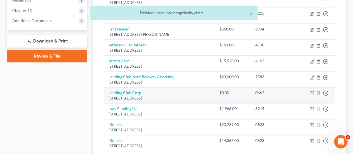
click at [319, 93] on icon "button" at bounding box center [318, 93] width 3 height 4
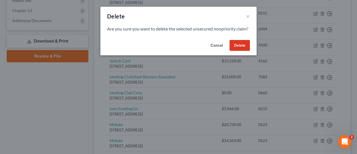
click at [240, 51] on button "Delete" at bounding box center [239, 45] width 20 height 11
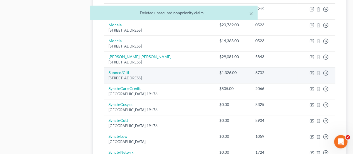
scroll to position [335, 0]
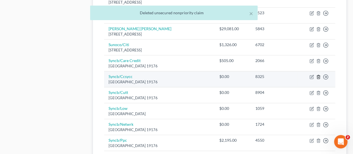
click at [318, 74] on icon "button" at bounding box center [318, 76] width 4 height 4
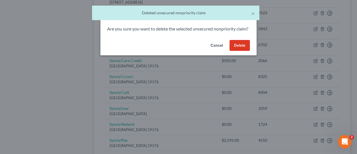
click at [243, 51] on button "Delete" at bounding box center [239, 45] width 20 height 11
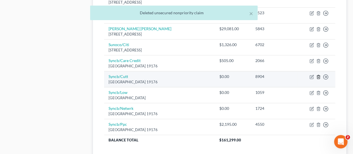
click at [317, 75] on icon "button" at bounding box center [318, 77] width 3 height 4
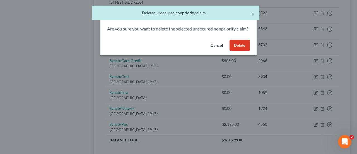
click at [241, 51] on button "Delete" at bounding box center [239, 45] width 20 height 11
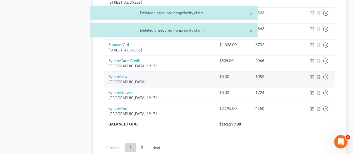
click at [317, 75] on icon "button" at bounding box center [318, 77] width 3 height 4
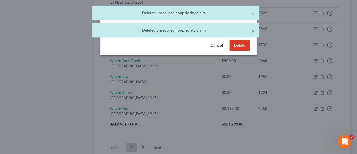
click at [244, 51] on button "Delete" at bounding box center [239, 45] width 20 height 11
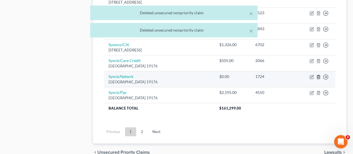
click at [317, 74] on icon "button" at bounding box center [318, 76] width 4 height 4
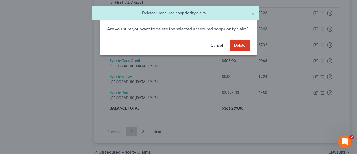
click at [244, 51] on button "Delete" at bounding box center [239, 45] width 20 height 11
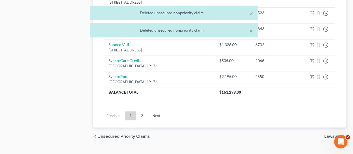
drag, startPoint x: 143, startPoint y: 113, endPoint x: 146, endPoint y: 110, distance: 5.0
click at [143, 113] on link "2" at bounding box center [141, 115] width 11 height 9
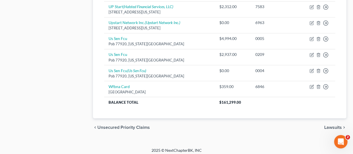
scroll to position [440, 0]
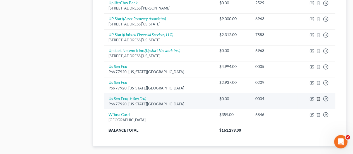
click at [319, 96] on icon "button" at bounding box center [318, 98] width 4 height 4
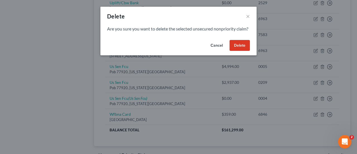
click at [243, 51] on button "Delete" at bounding box center [239, 45] width 20 height 11
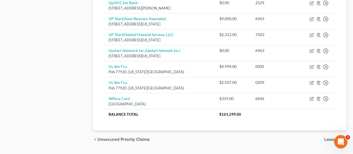
drag, startPoint x: 89, startPoint y: 84, endPoint x: 88, endPoint y: 88, distance: 4.0
